Goal: Navigation & Orientation: Find specific page/section

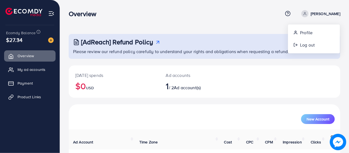
click at [259, 21] on nav "Overview Help Center Contact Support Plans and Pricing Term and policy About Us…" at bounding box center [204, 13] width 271 height 19
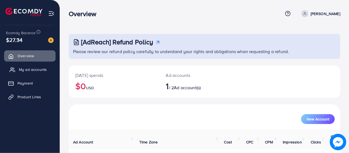
click at [36, 73] on link "My ad accounts" at bounding box center [29, 69] width 51 height 11
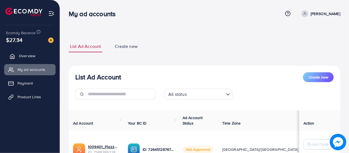
click at [22, 59] on link "Overview" at bounding box center [29, 55] width 51 height 11
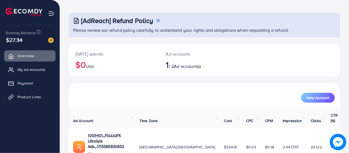
scroll to position [35, 0]
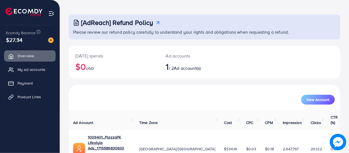
scroll to position [35, 0]
